Goal: Check status: Check status

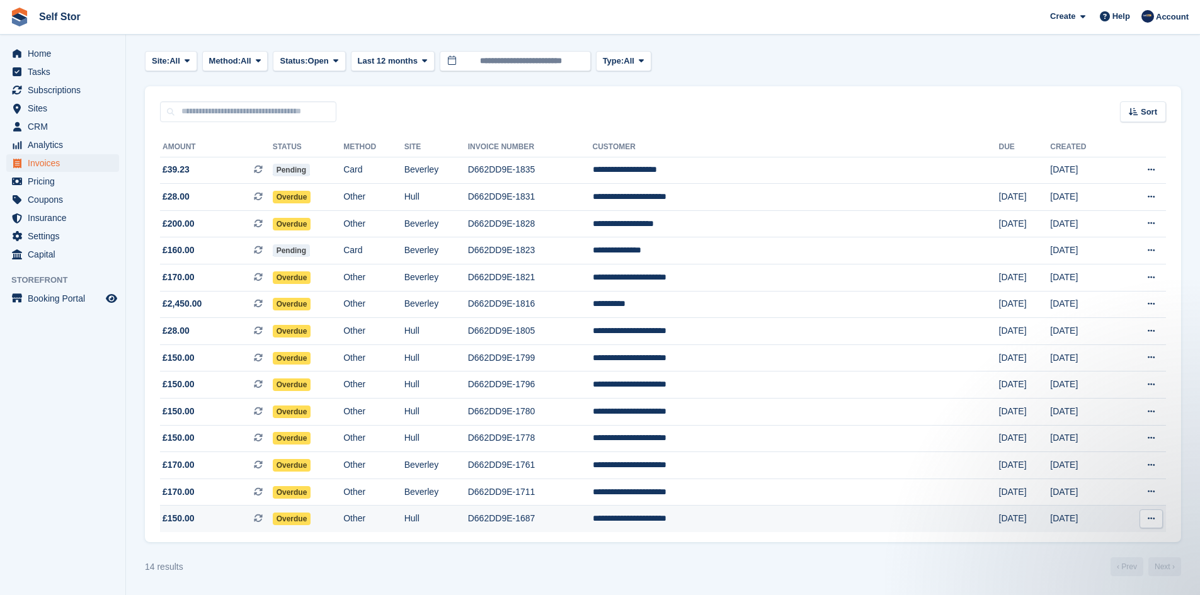
click at [311, 519] on span "Overdue" at bounding box center [292, 519] width 38 height 13
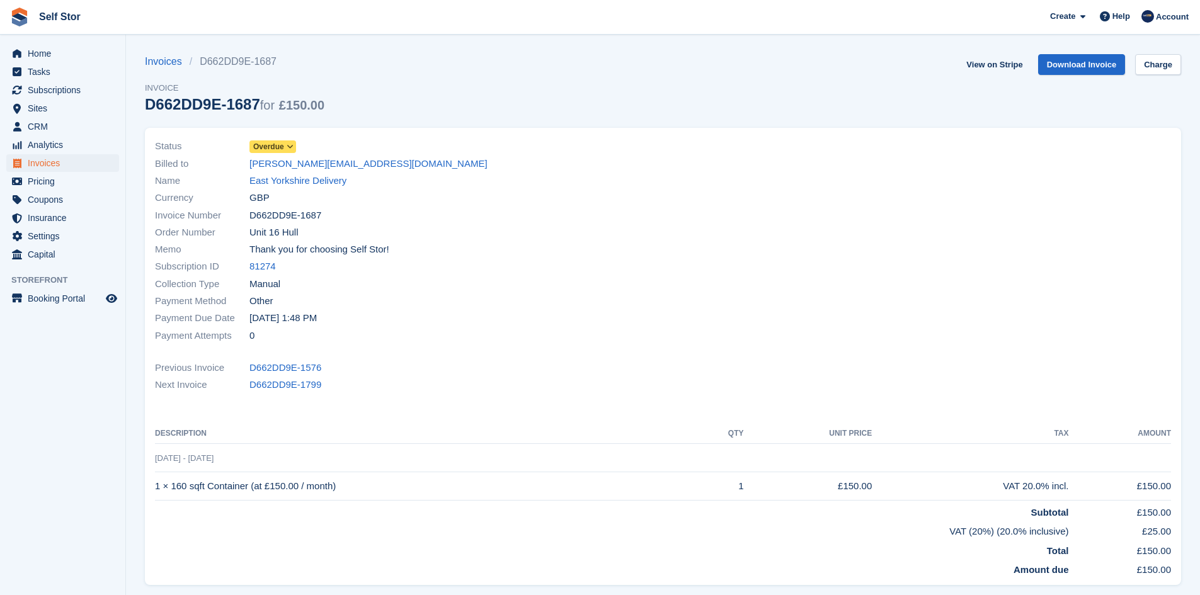
click at [289, 150] on icon at bounding box center [290, 147] width 7 height 8
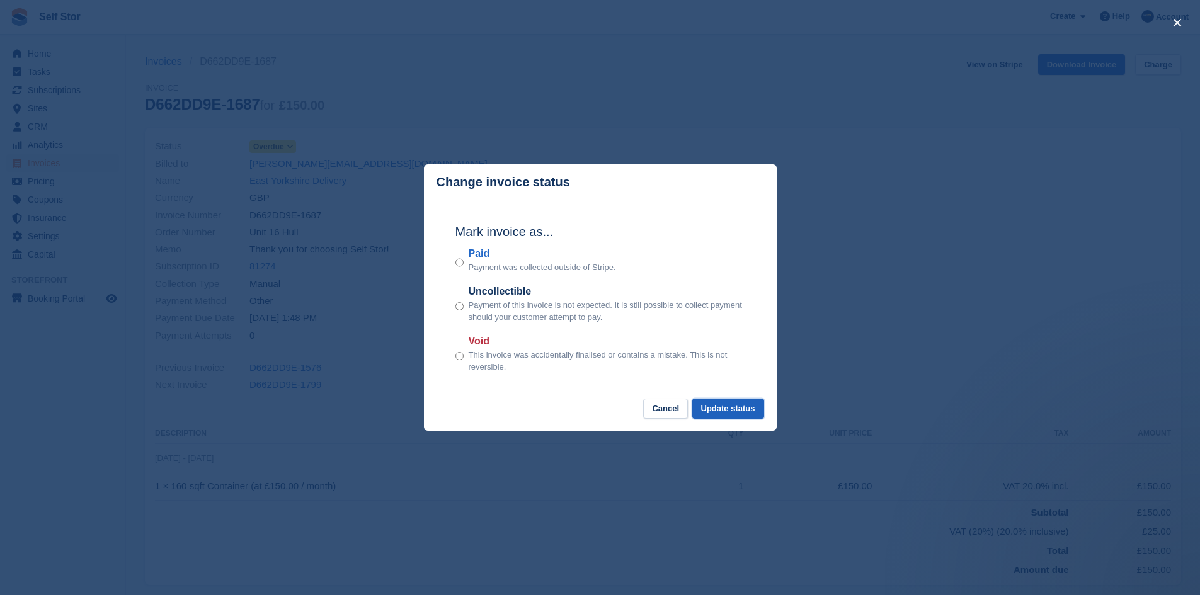
click at [757, 413] on button "Update status" at bounding box center [728, 409] width 72 height 21
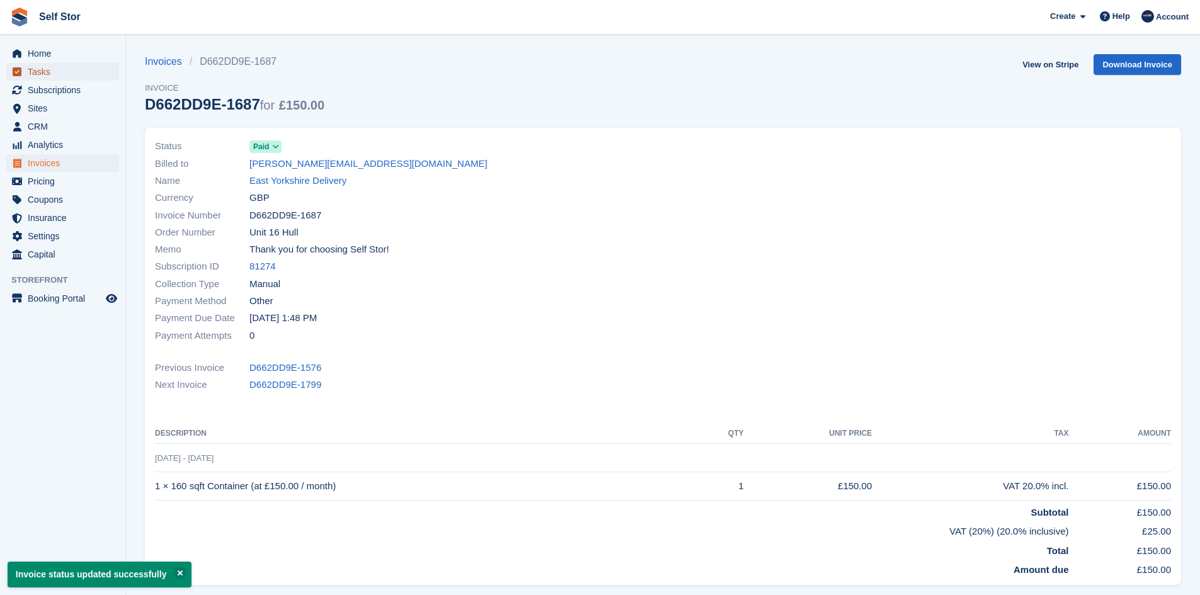
click at [59, 63] on span "Tasks" at bounding box center [66, 72] width 76 height 18
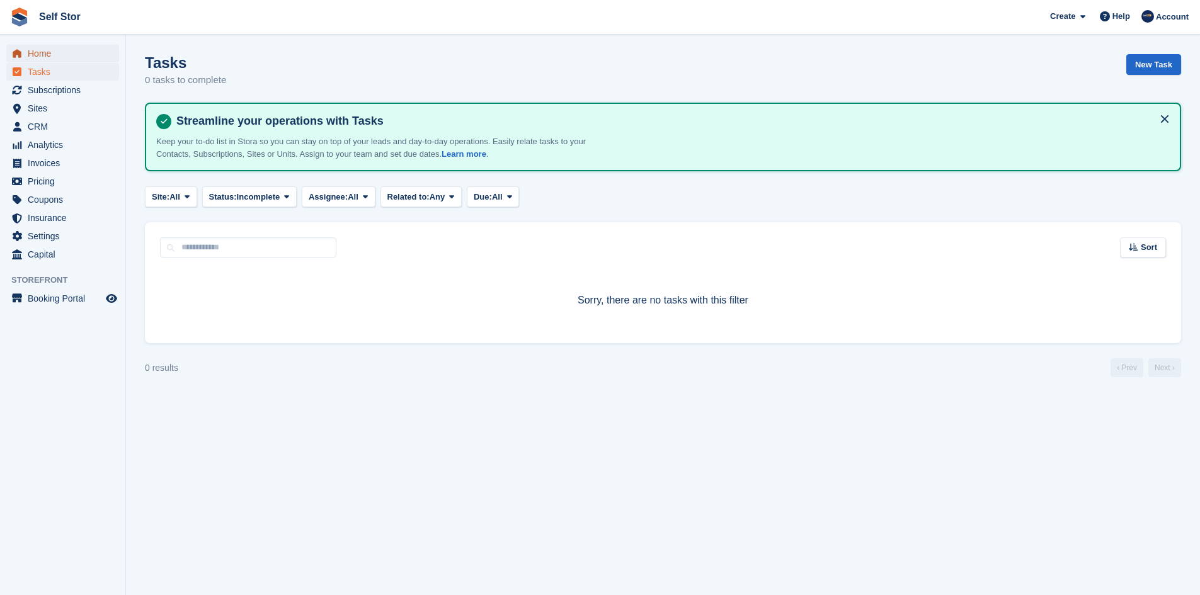
click at [42, 52] on span "Home" at bounding box center [66, 54] width 76 height 18
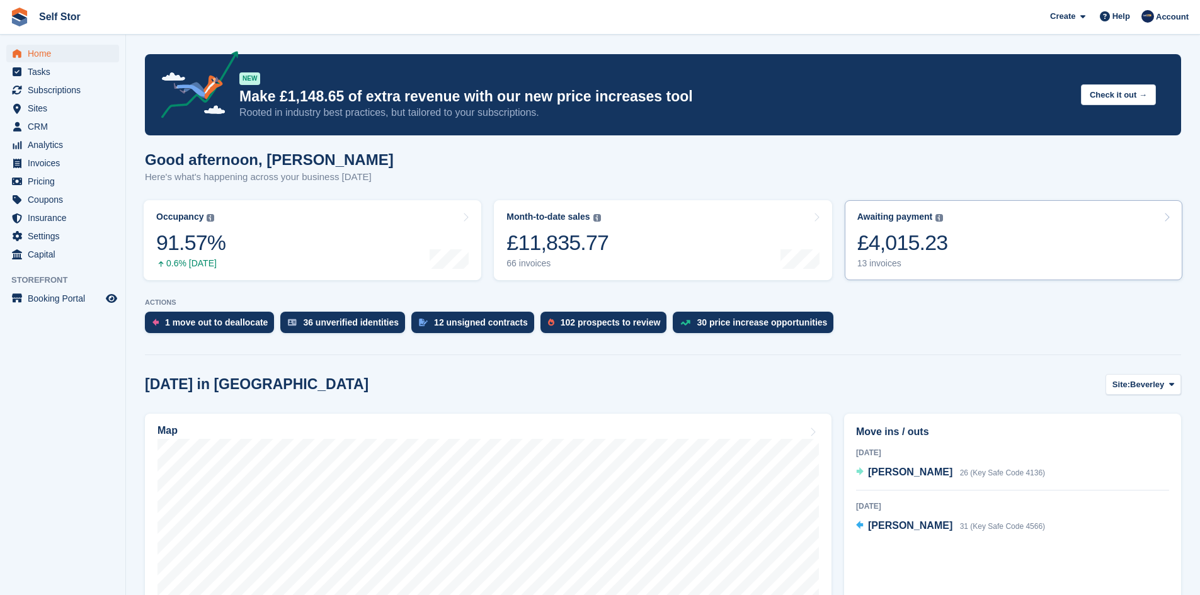
click at [978, 259] on link "Awaiting payment The total outstanding balance on all open invoices. £4,015.23 …" at bounding box center [1014, 240] width 338 height 80
